Goal: Transaction & Acquisition: Purchase product/service

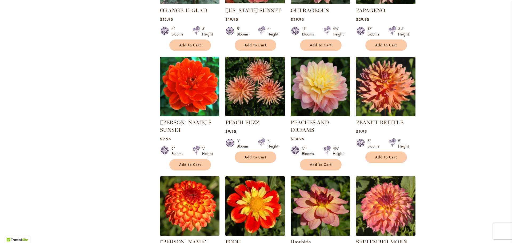
scroll to position [747, 0]
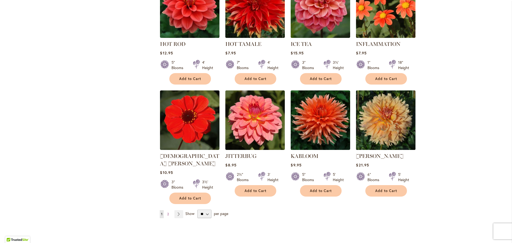
scroll to position [1814, 0]
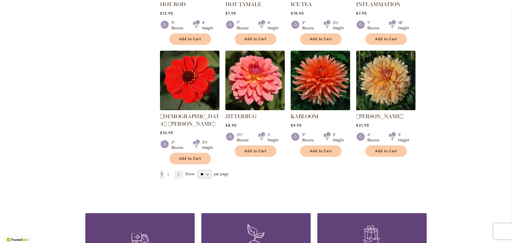
type input "**********"
click at [167, 170] on link "Page 2" at bounding box center [168, 174] width 4 height 8
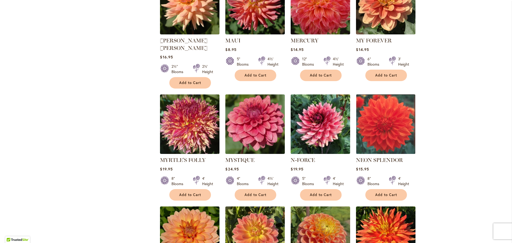
scroll to position [187, 0]
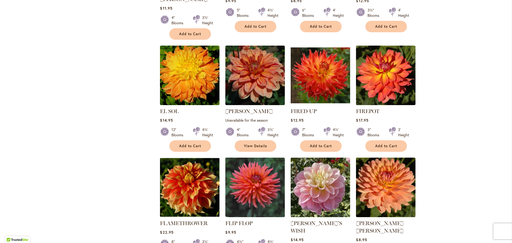
scroll to position [1014, 0]
